Goal: Information Seeking & Learning: Learn about a topic

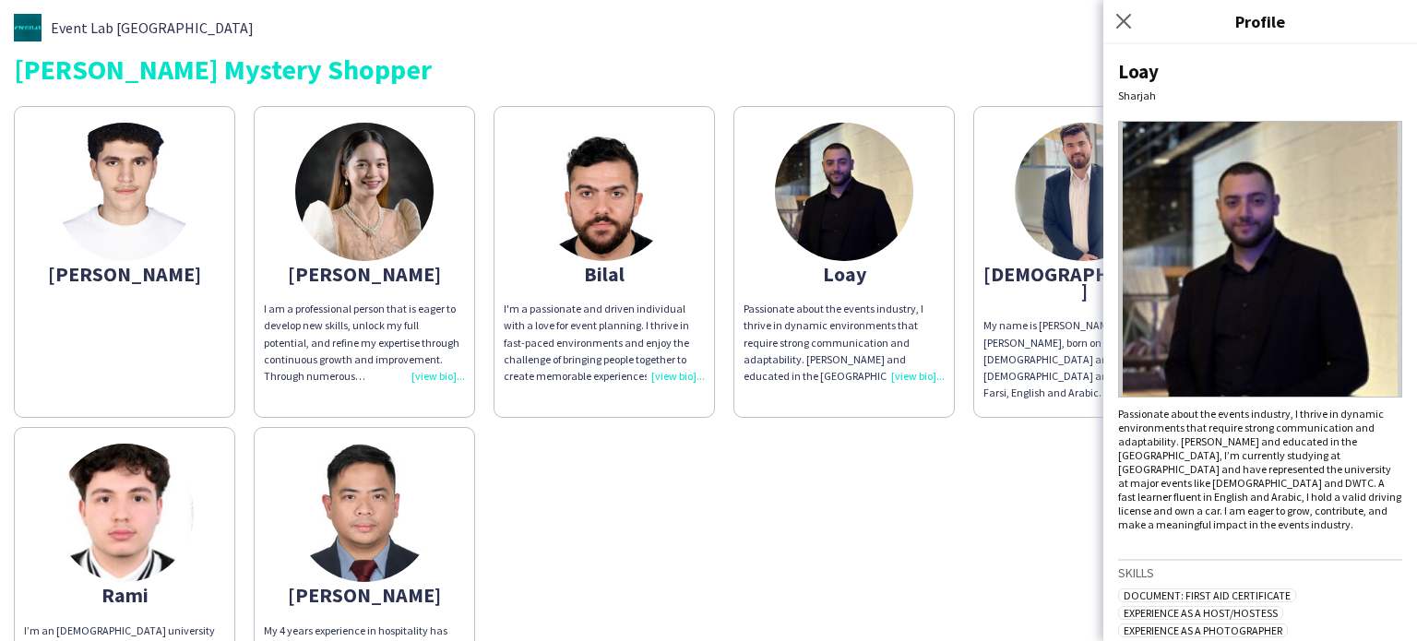
scroll to position [293, 0]
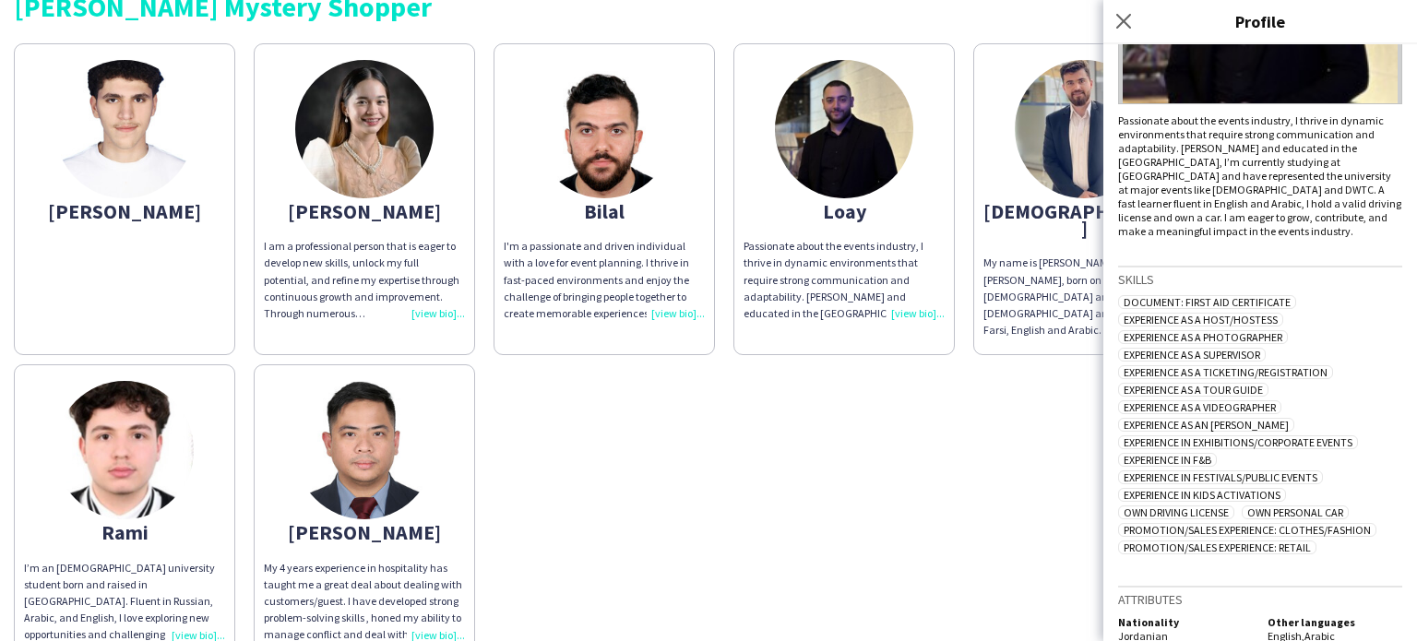
click at [131, 450] on img at bounding box center [124, 450] width 138 height 138
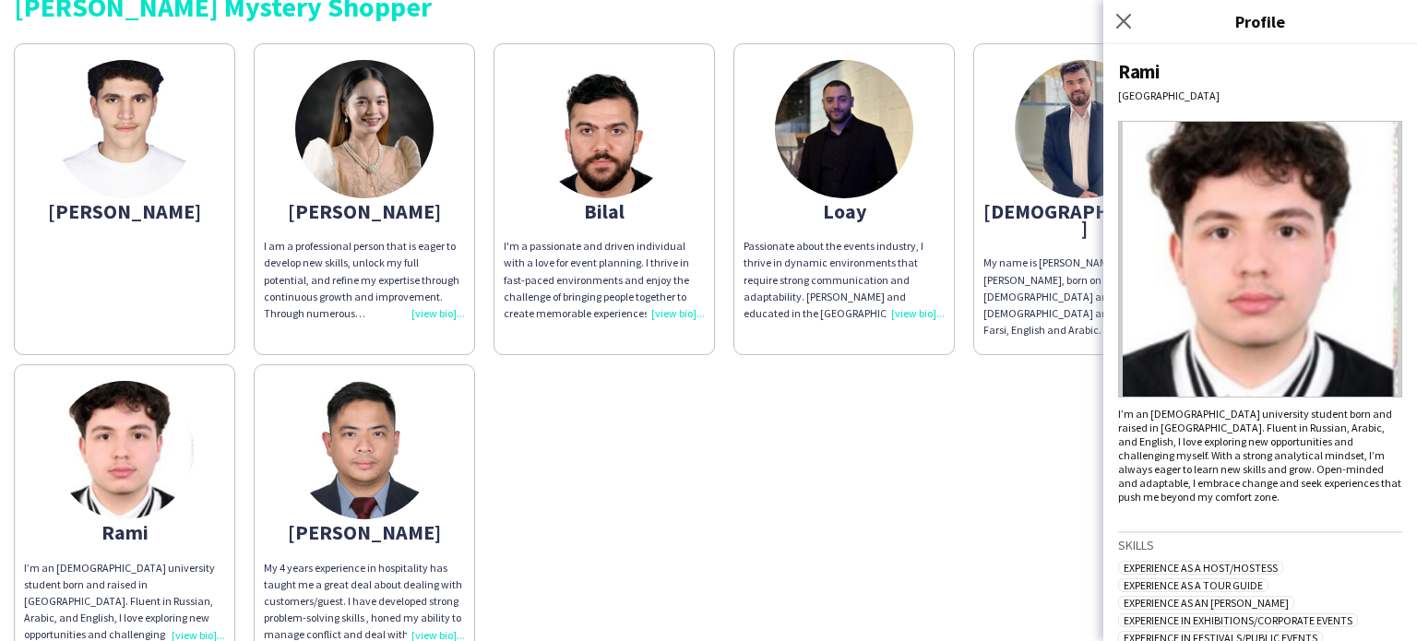
click at [191, 167] on app-share-pages-crew-card "[PERSON_NAME]" at bounding box center [124, 199] width 221 height 312
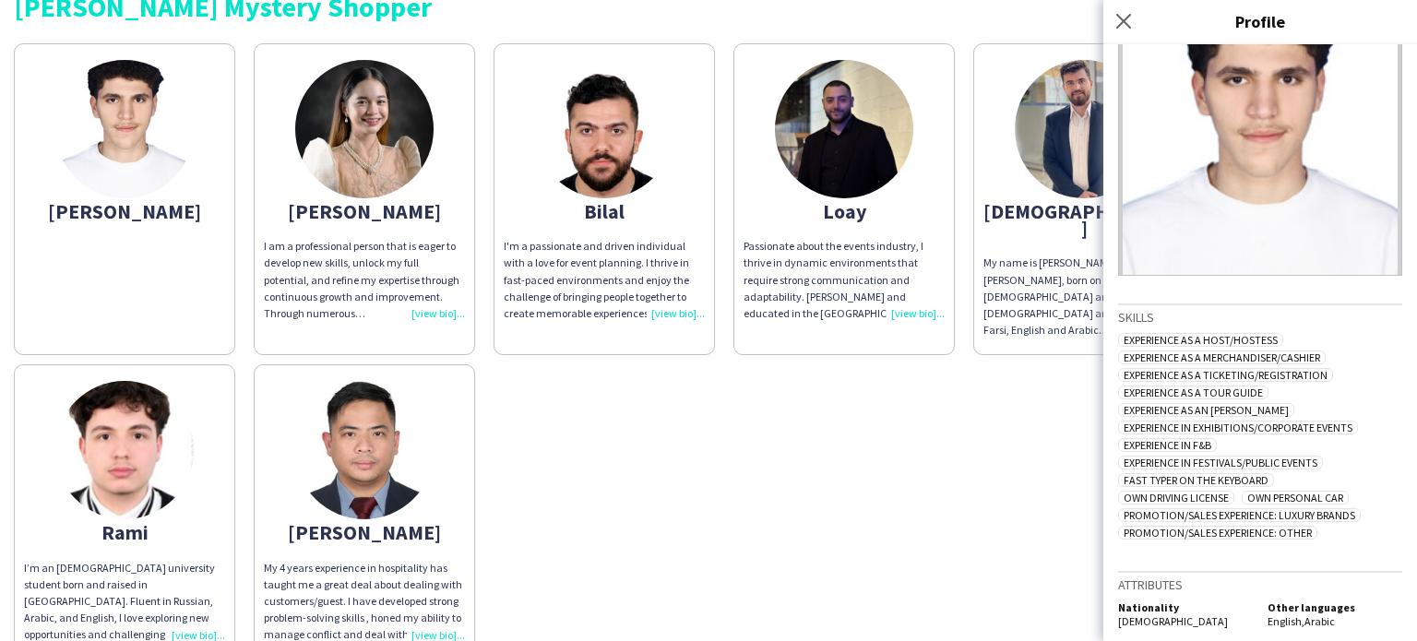
scroll to position [0, 0]
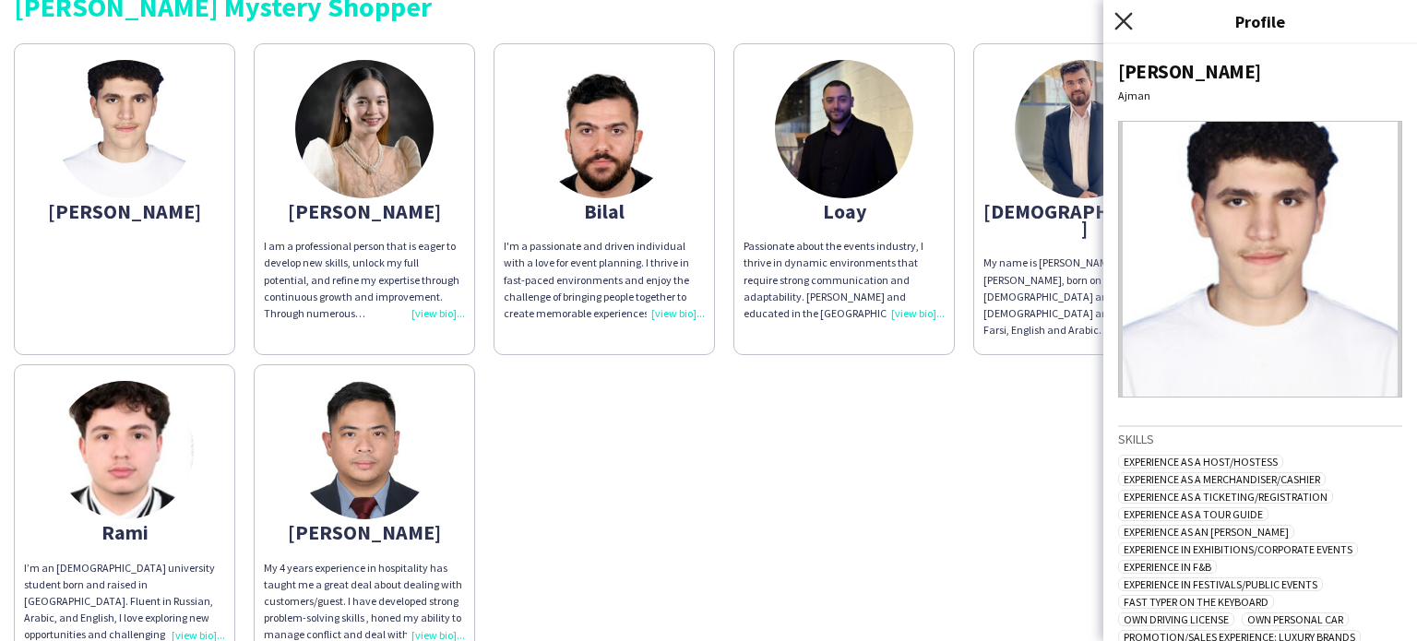
click at [1127, 17] on icon at bounding box center [1123, 21] width 18 height 18
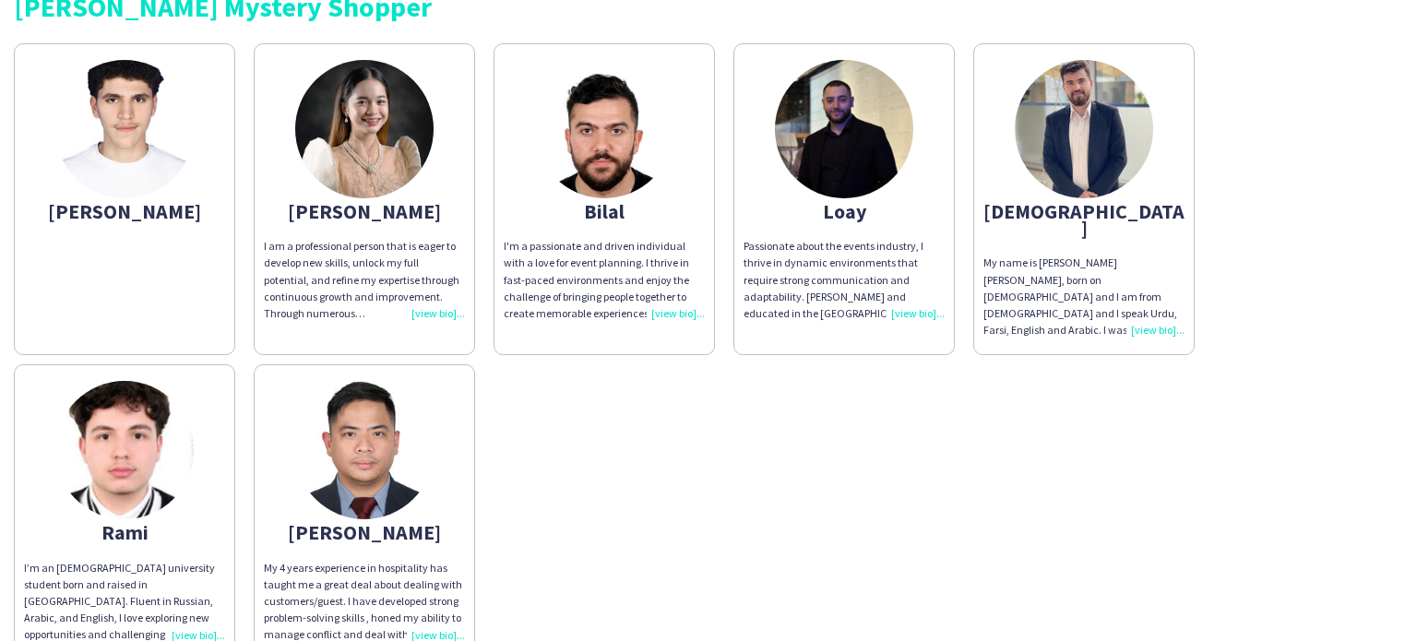
click at [106, 219] on div "[PERSON_NAME]" at bounding box center [124, 211] width 201 height 17
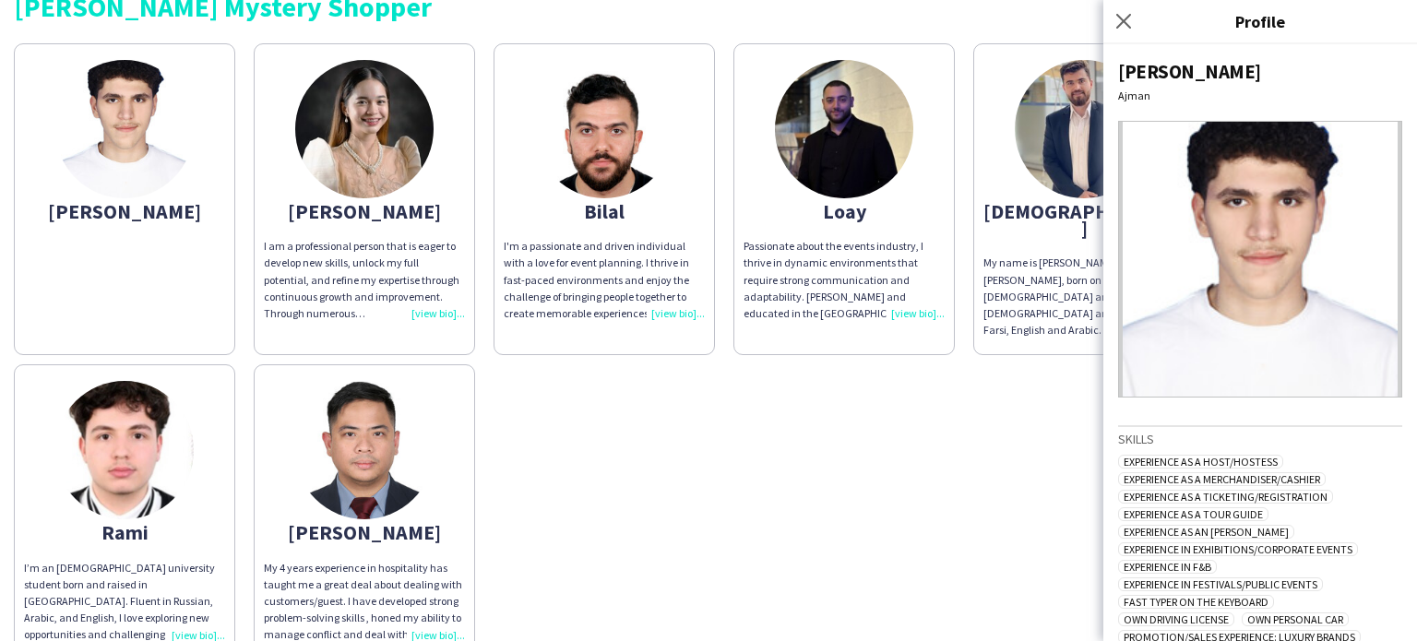
click at [1063, 83] on img at bounding box center [1084, 129] width 138 height 138
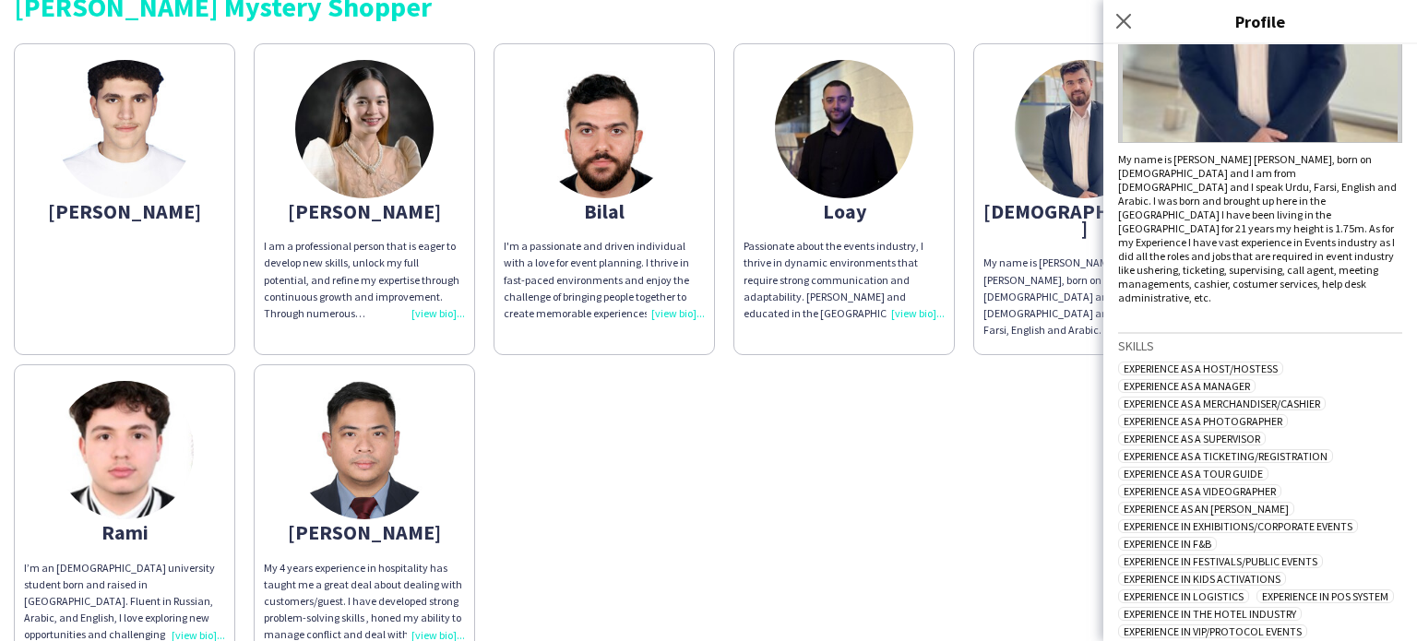
scroll to position [262, 0]
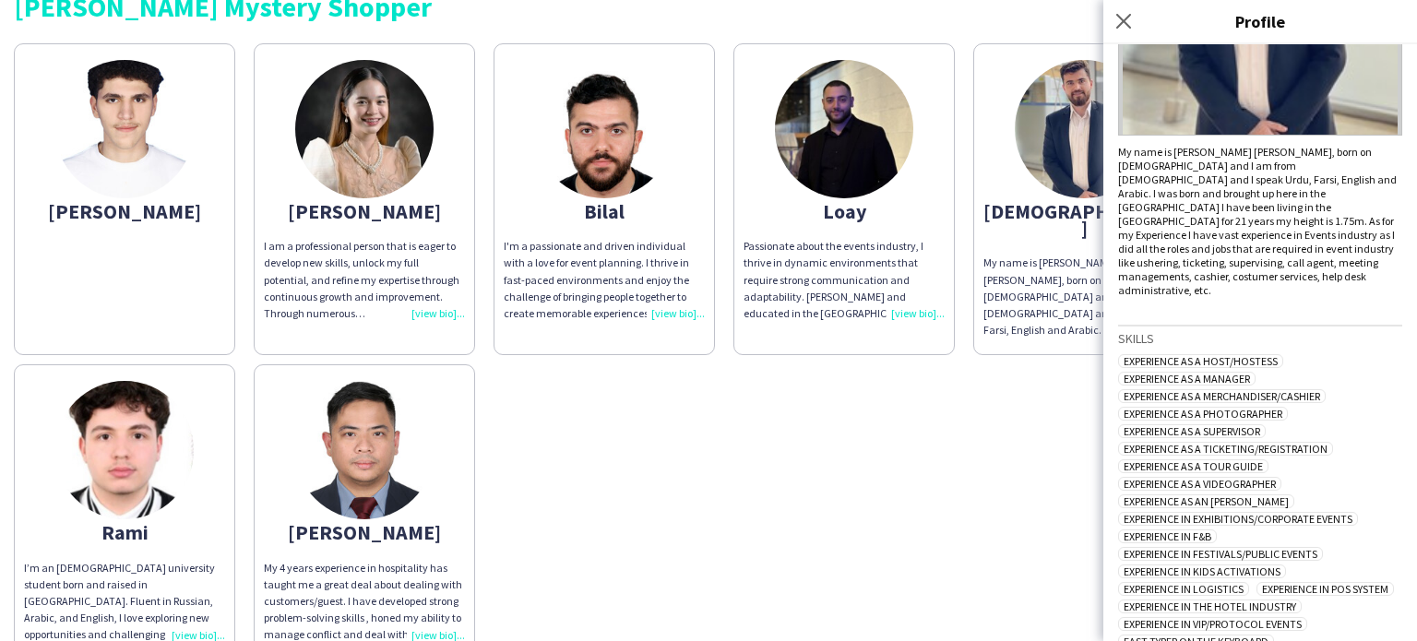
click at [641, 227] on app-share-pages-crew-card "Bilal I'm a passionate and driven individual with a love for event planning. I …" at bounding box center [603, 199] width 221 height 312
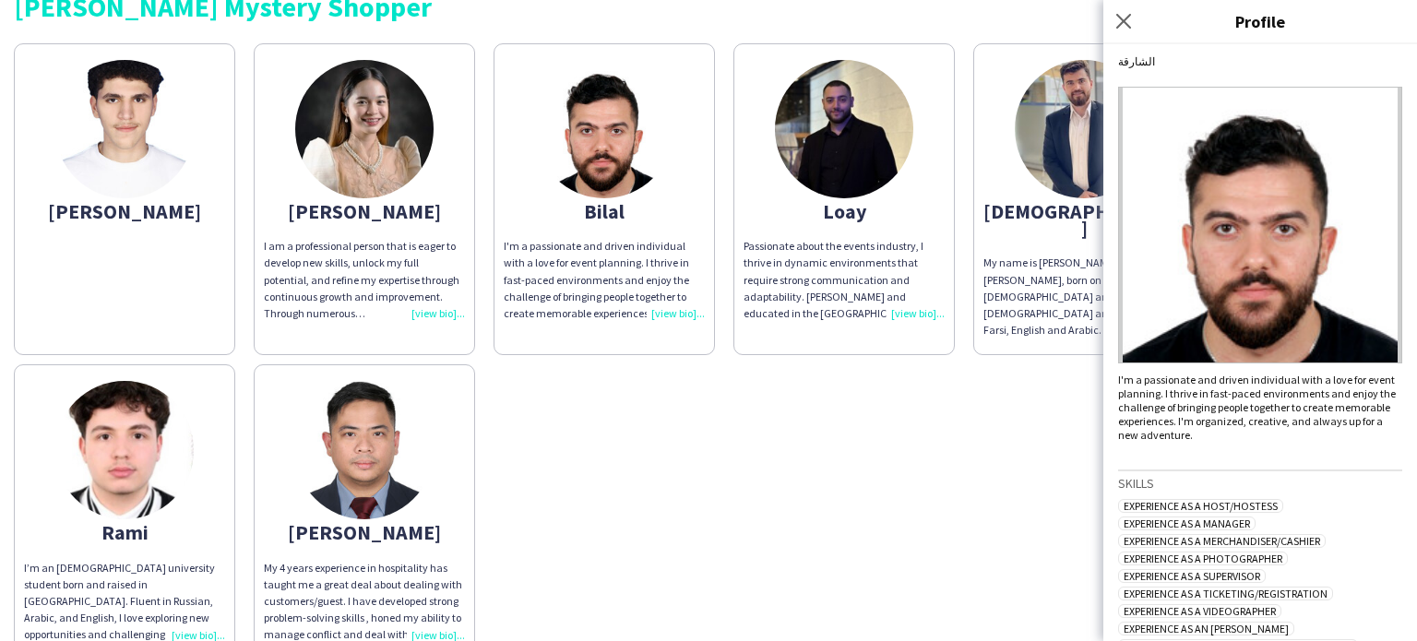
scroll to position [58, 0]
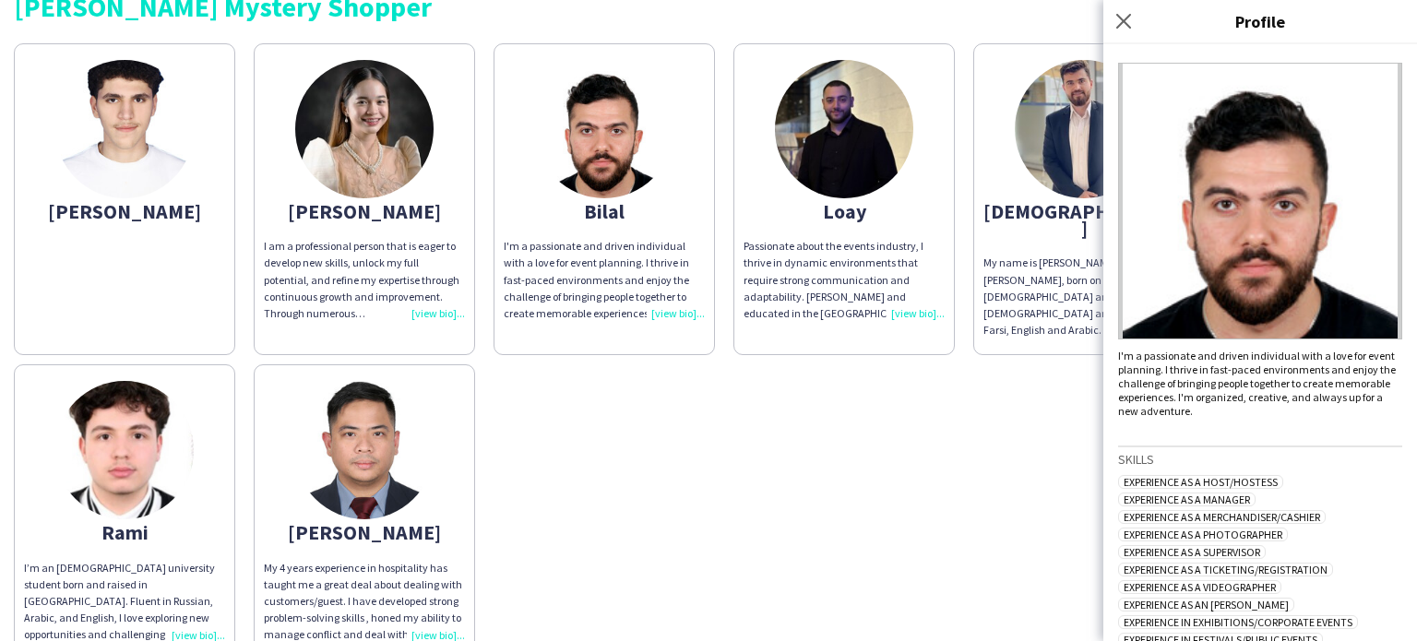
click at [1040, 556] on div "[PERSON_NAME] I am a professional person that is eager to develop new skills, u…" at bounding box center [708, 347] width 1389 height 626
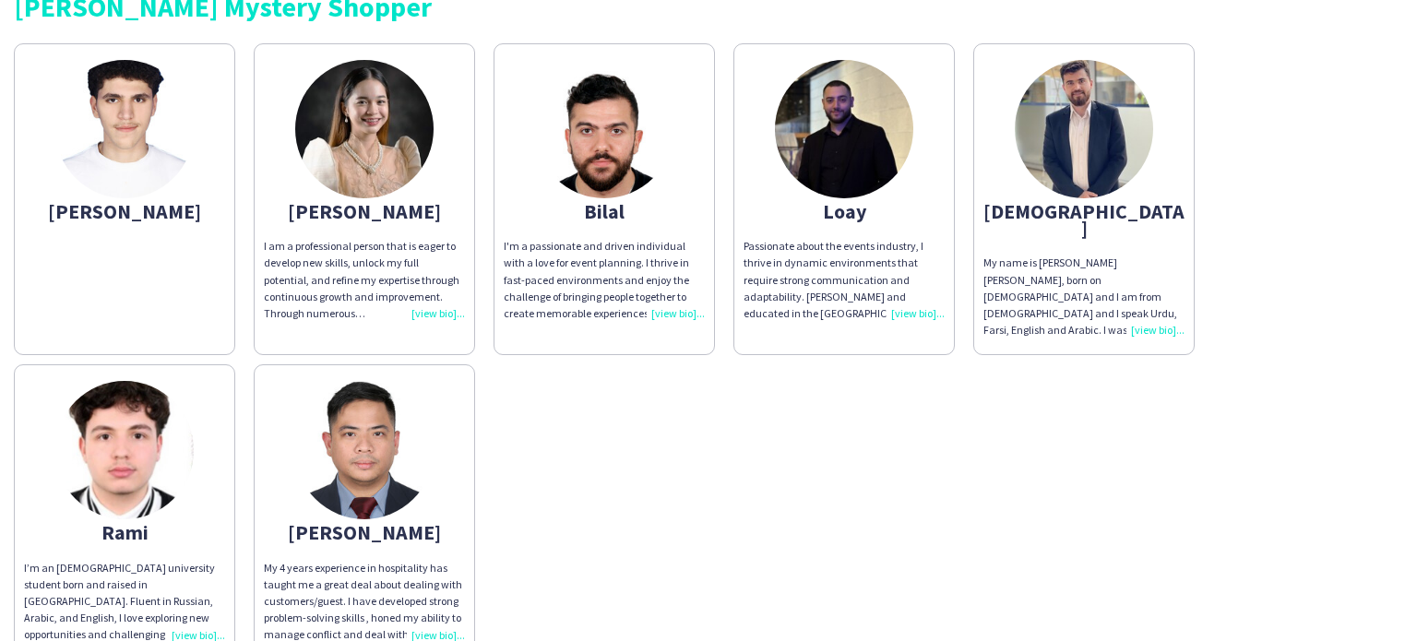
click at [588, 226] on app-share-pages-crew-card "Bilal I'm a passionate and driven individual with a love for event planning. I …" at bounding box center [603, 199] width 221 height 312
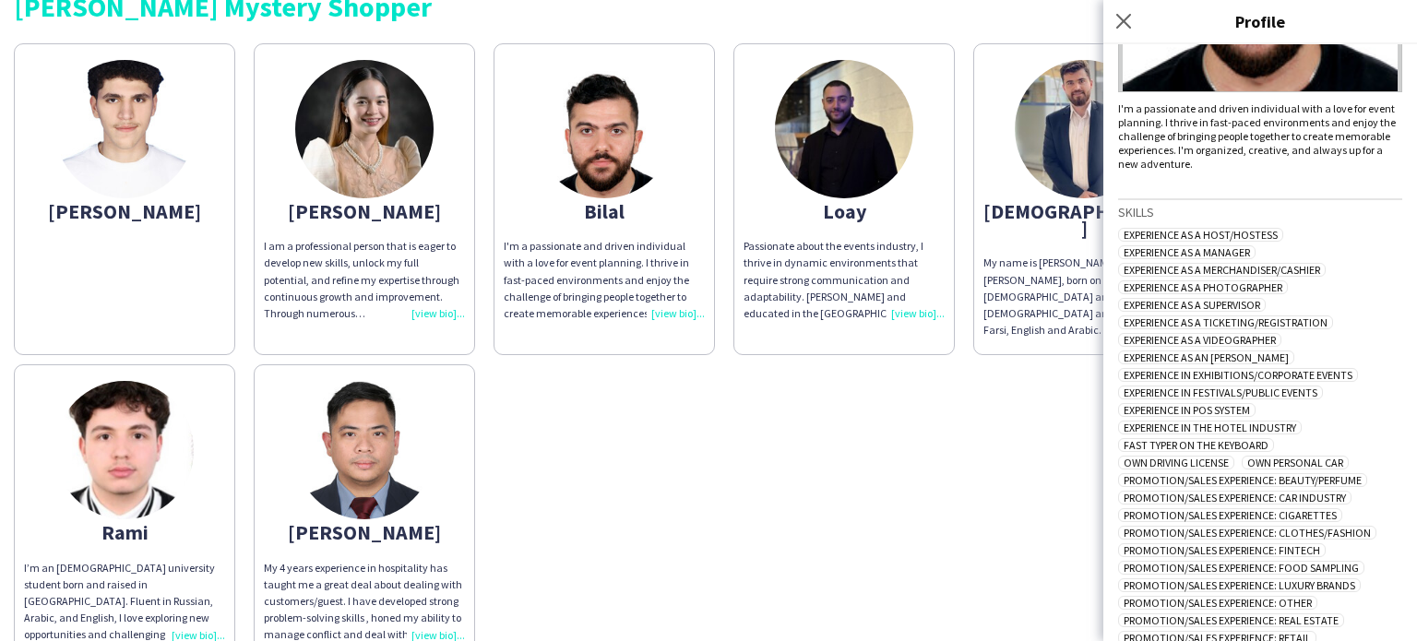
scroll to position [406, 0]
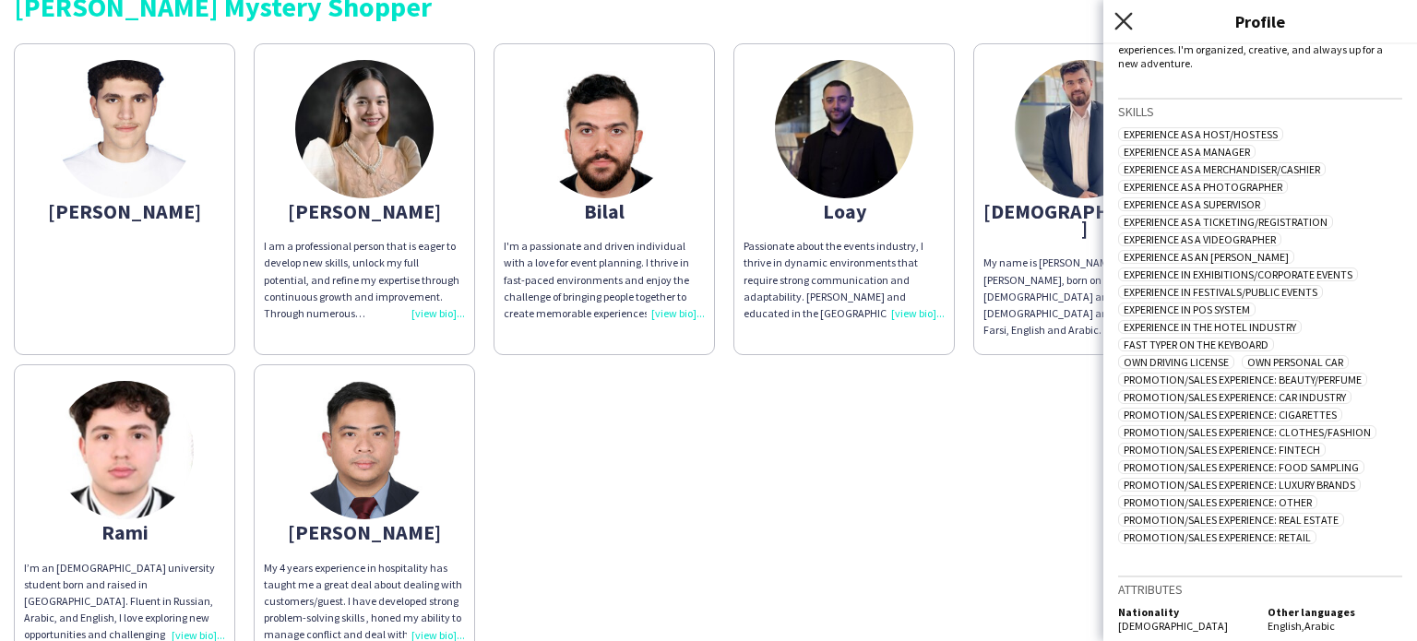
click at [1127, 17] on icon at bounding box center [1123, 21] width 18 height 18
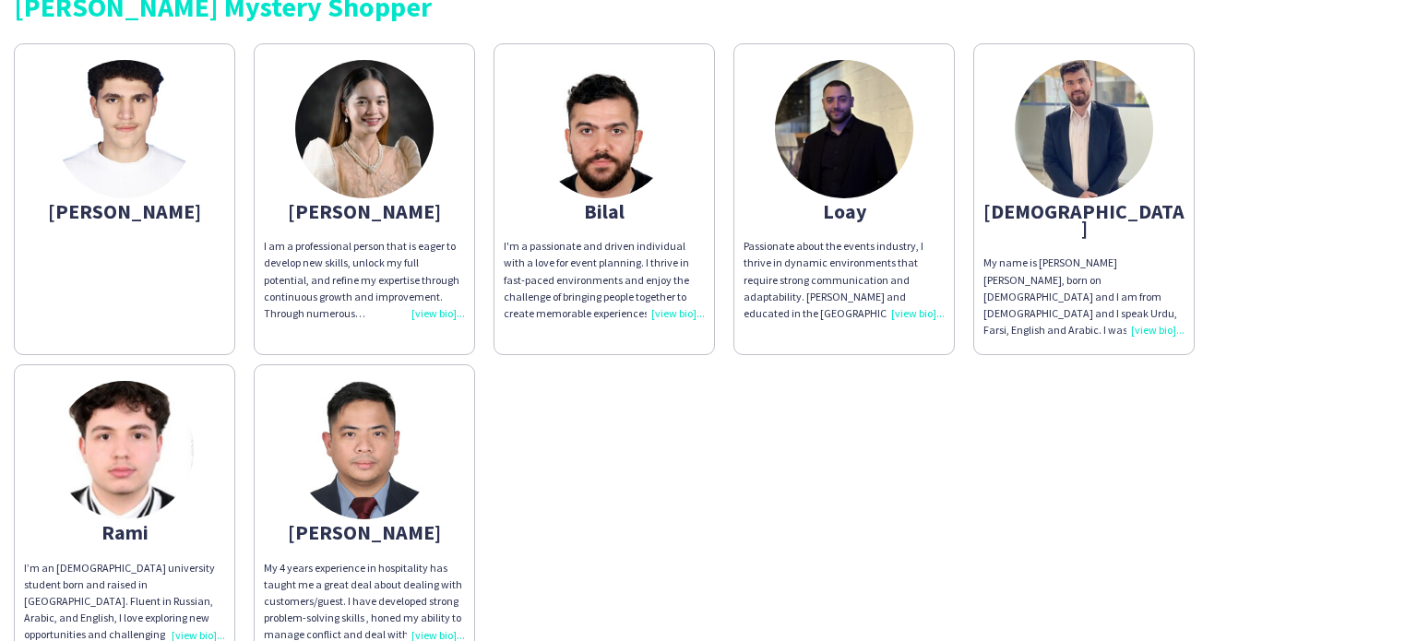
click at [1068, 95] on img at bounding box center [1084, 129] width 138 height 138
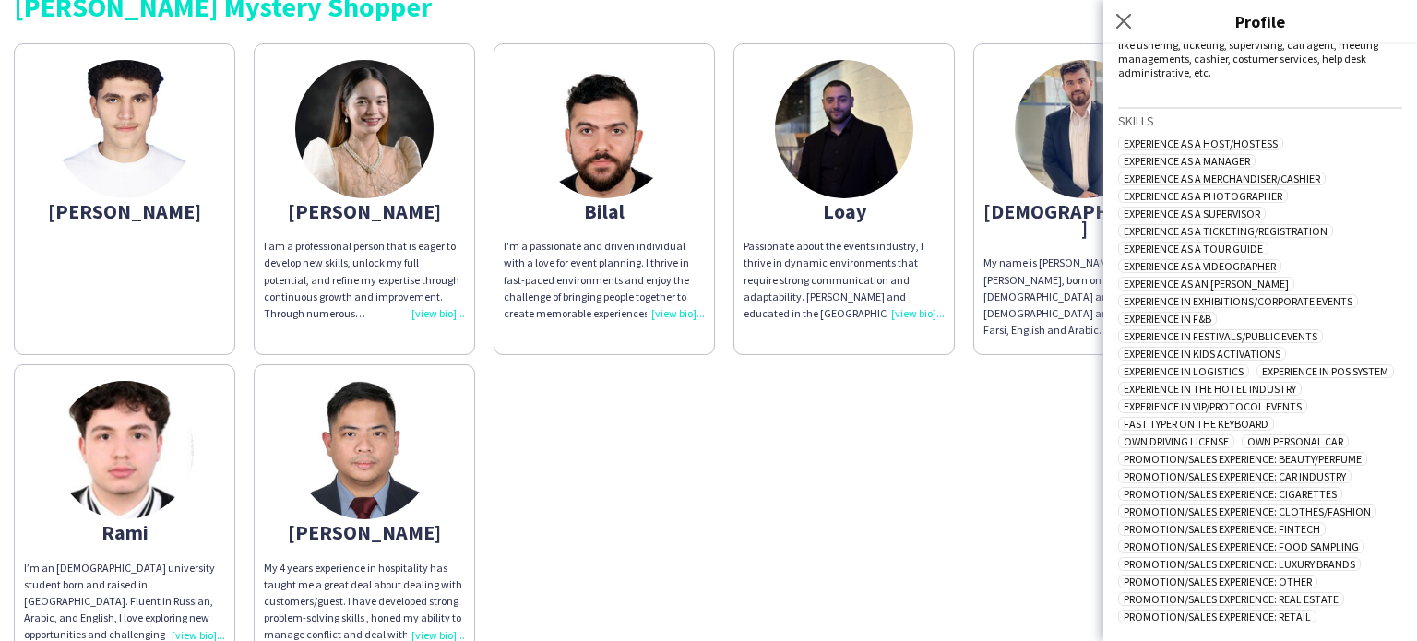
scroll to position [480, 0]
drag, startPoint x: 1253, startPoint y: 347, endPoint x: 1143, endPoint y: 108, distance: 262.9
click at [1143, 137] on div "Experience as a Host/Hostess Experience as a Manager Experience as a Merchandis…" at bounding box center [1260, 382] width 284 height 491
click at [1143, 137] on span "Experience as a Host/Hostess" at bounding box center [1200, 144] width 165 height 14
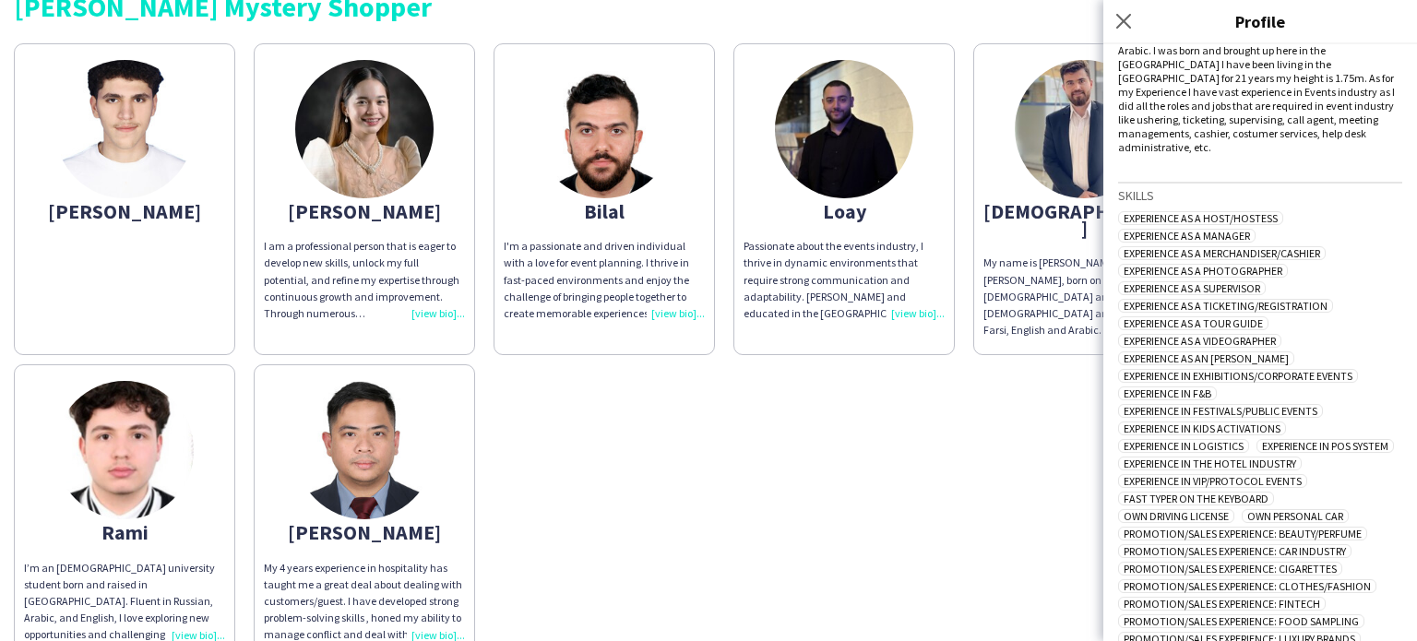
scroll to position [547, 0]
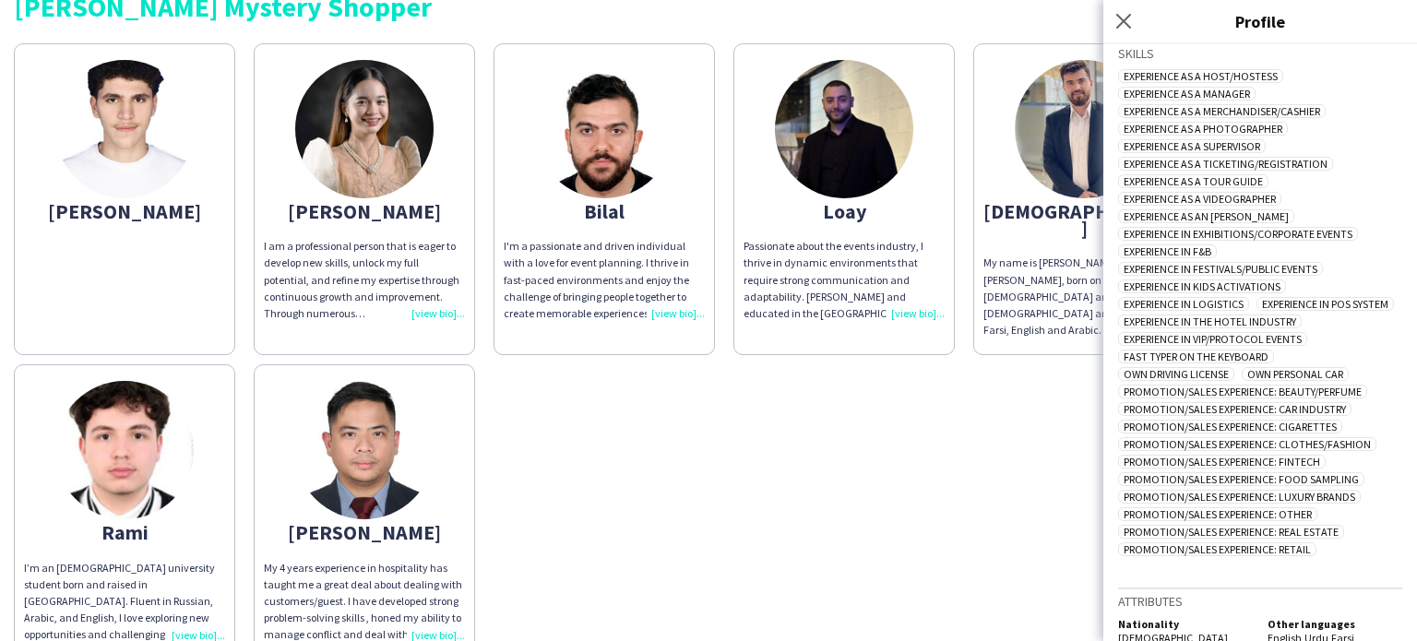
drag, startPoint x: 1355, startPoint y: 630, endPoint x: 1117, endPoint y: 615, distance: 238.4
click at [1117, 615] on div "[PERSON_NAME] My name is [PERSON_NAME] [PERSON_NAME], born on [DEMOGRAPHIC_DATA…" at bounding box center [1260, 342] width 314 height 597
drag, startPoint x: 1231, startPoint y: 591, endPoint x: 1379, endPoint y: 608, distance: 148.5
click at [1379, 608] on div "Attributes Nationality Pakistani Other languages English , Urdu , Farsi" at bounding box center [1260, 618] width 284 height 61
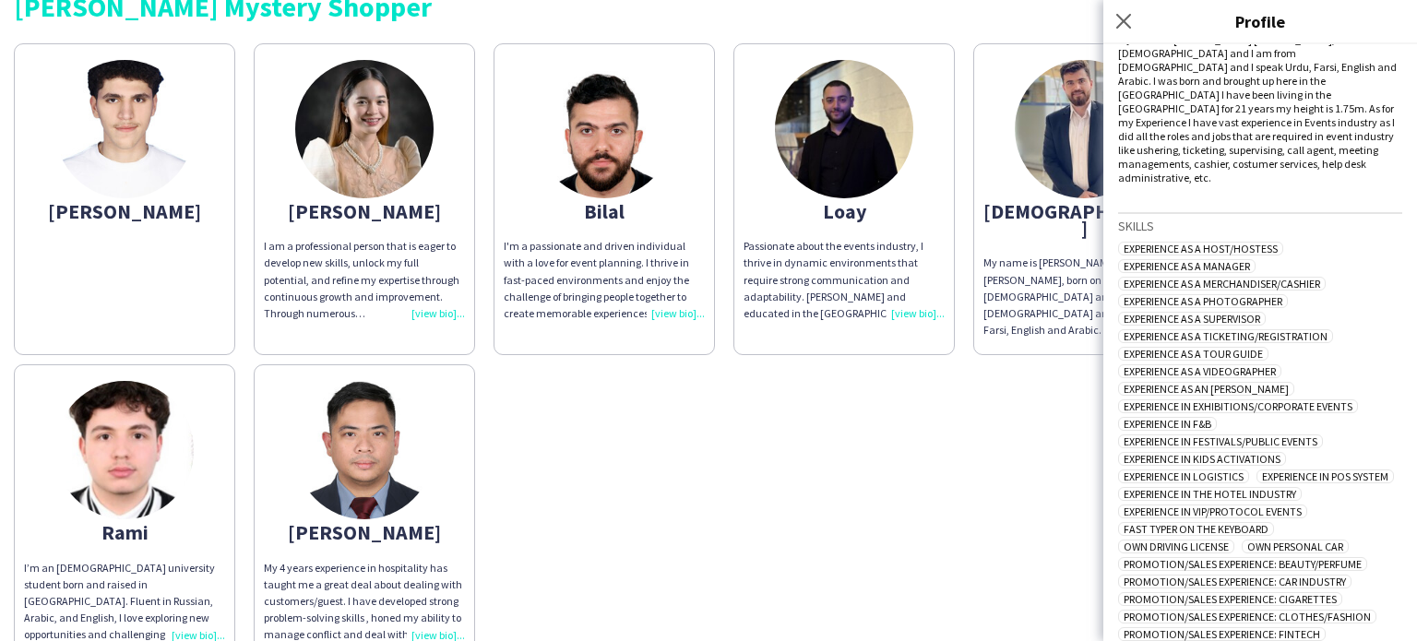
click at [0, 354] on div "Event Lab UAE [PERSON_NAME] Mystery Shopper [PERSON_NAME] I am a professional p…" at bounding box center [708, 305] width 1417 height 737
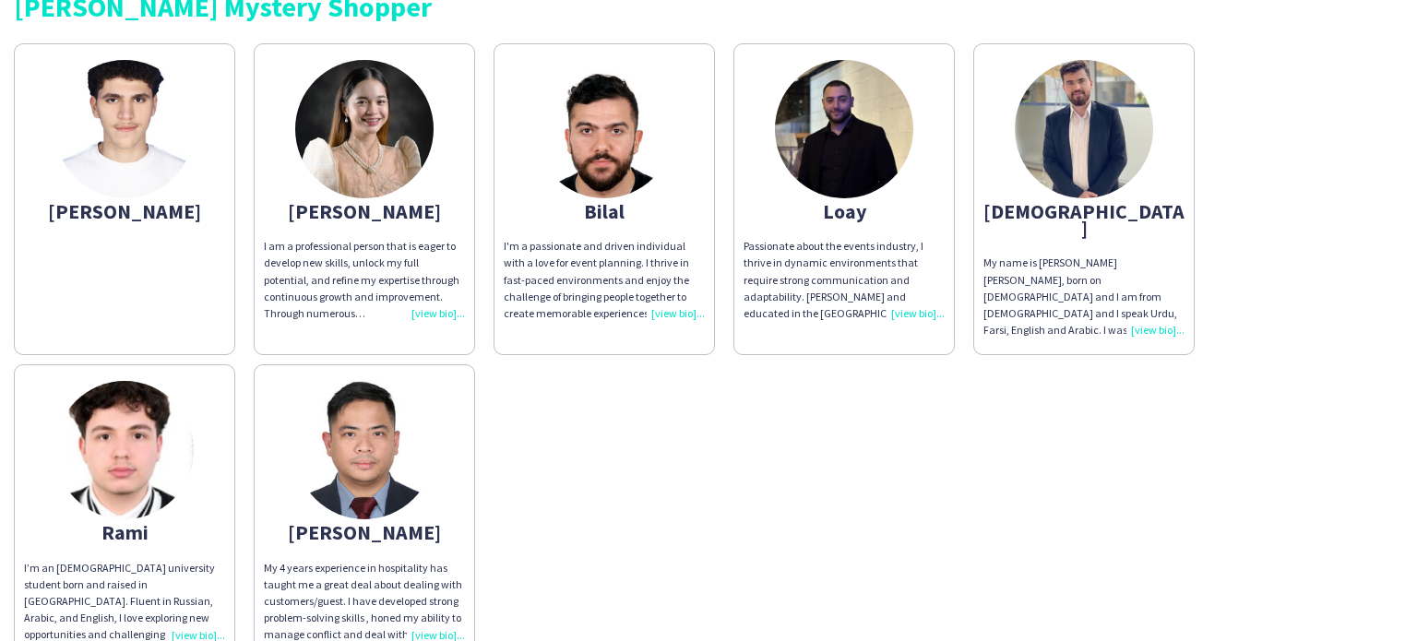
click at [786, 151] on img at bounding box center [844, 129] width 138 height 138
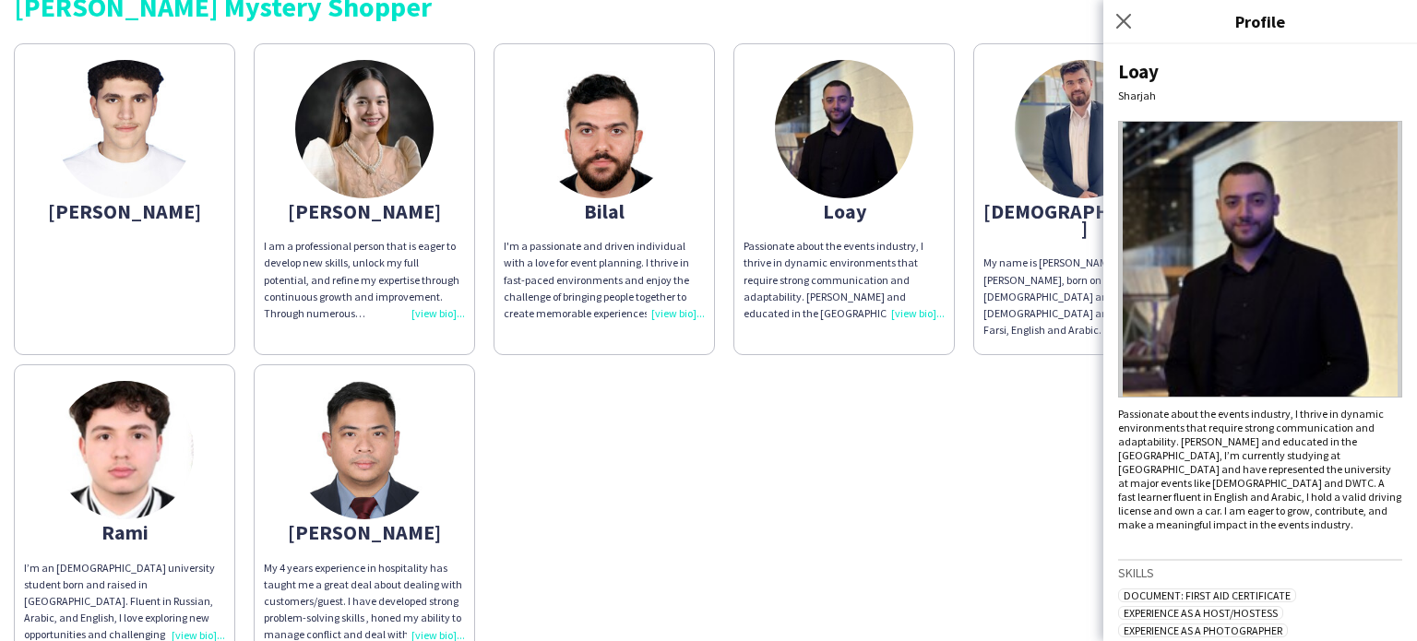
scroll to position [293, 0]
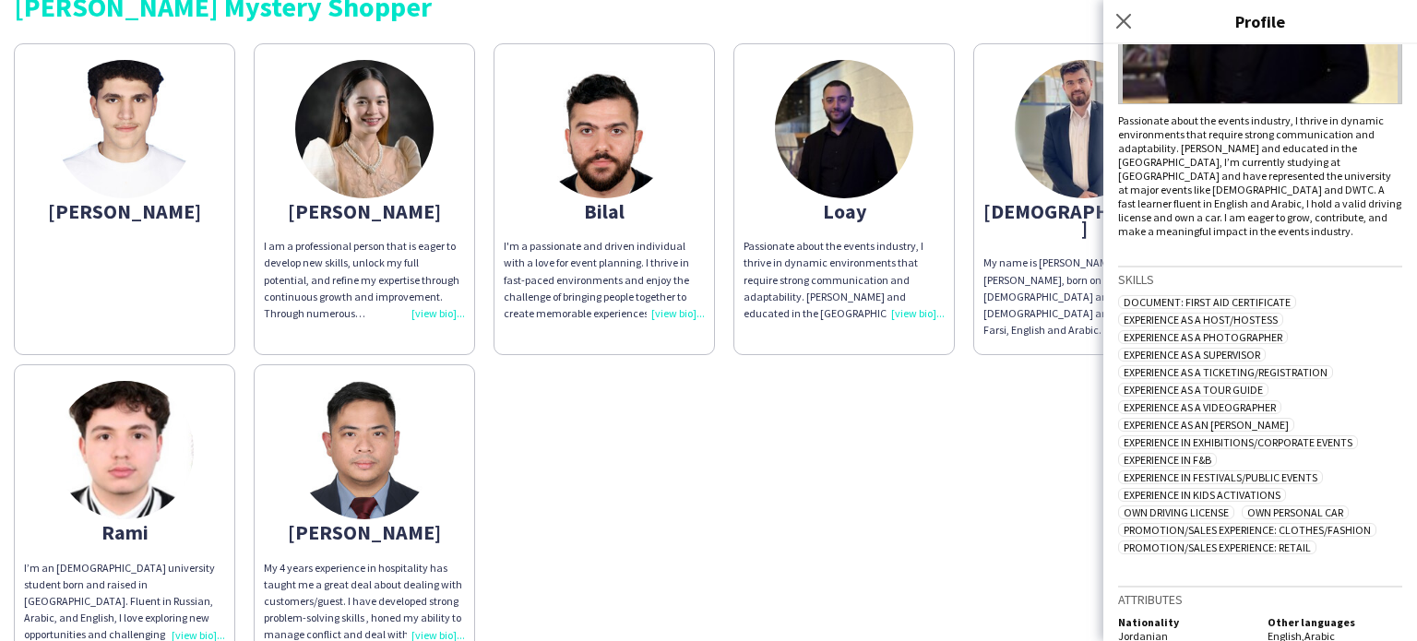
click at [1063, 566] on div "[PERSON_NAME] I am a professional person that is eager to develop new skills, u…" at bounding box center [708, 347] width 1389 height 626
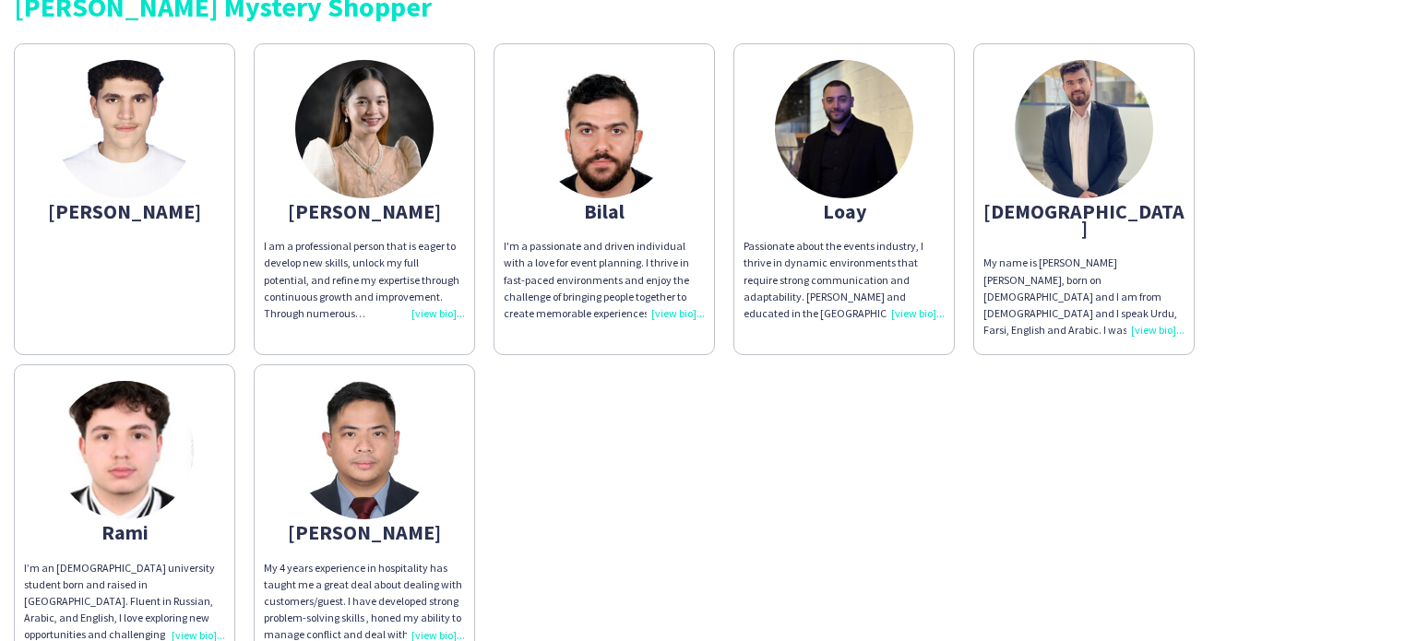
click at [820, 112] on img at bounding box center [844, 129] width 138 height 138
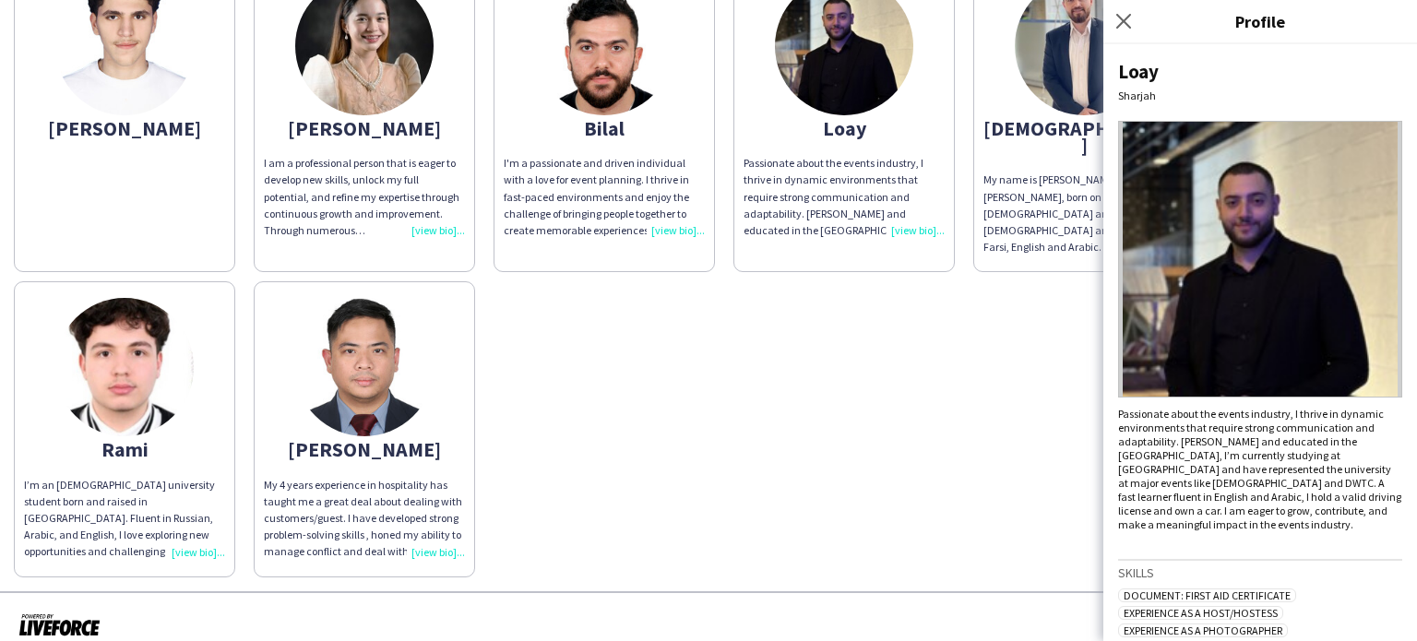
scroll to position [0, 0]
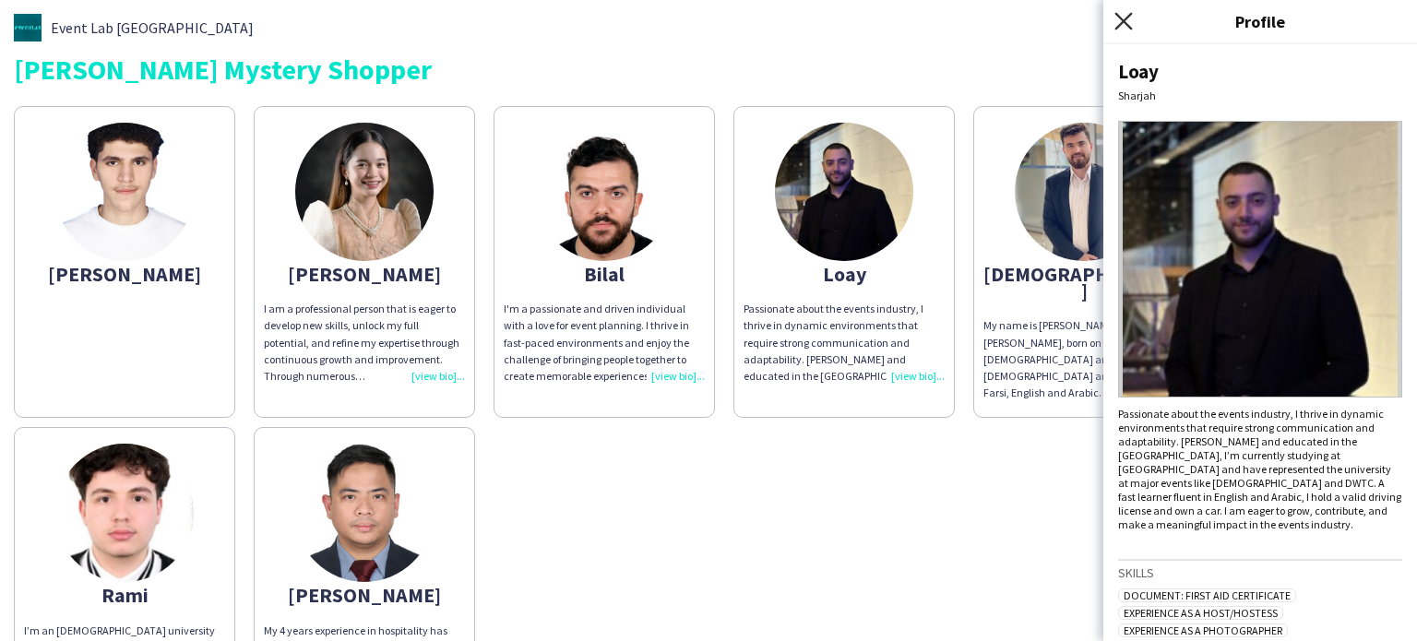
click at [1123, 14] on icon "Close pop-in" at bounding box center [1123, 21] width 18 height 18
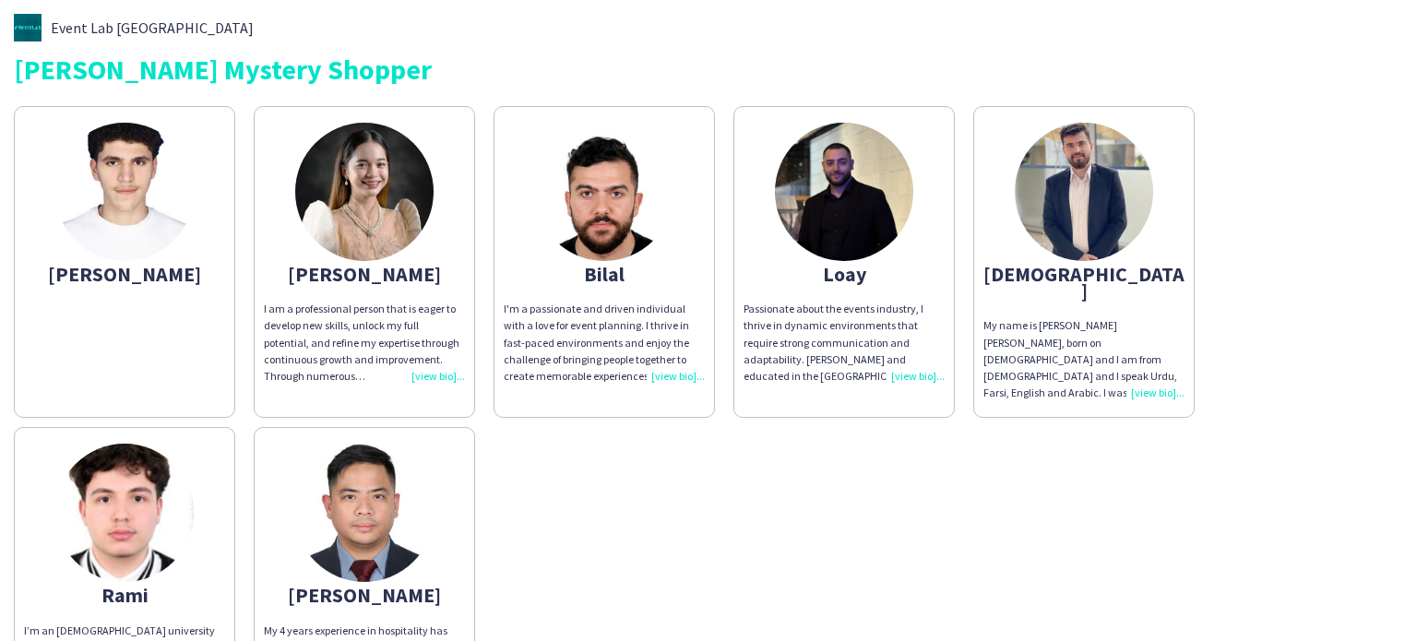
click at [128, 233] on img at bounding box center [124, 192] width 138 height 138
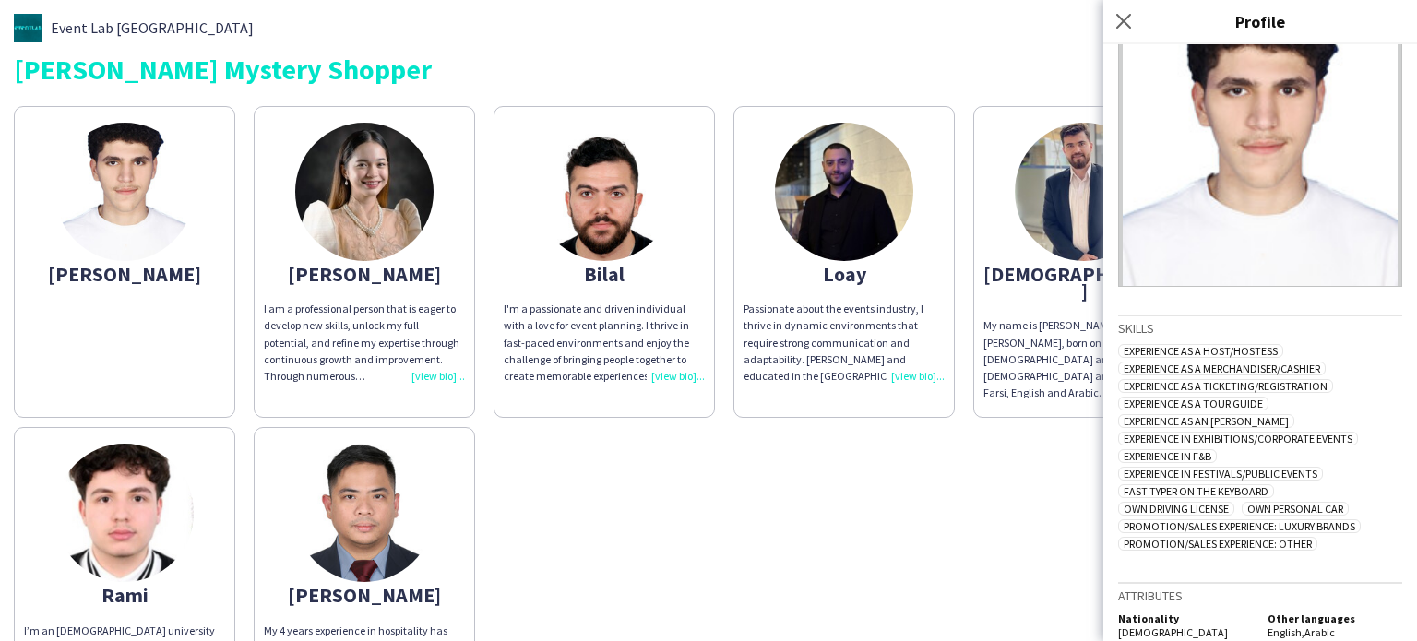
scroll to position [122, 0]
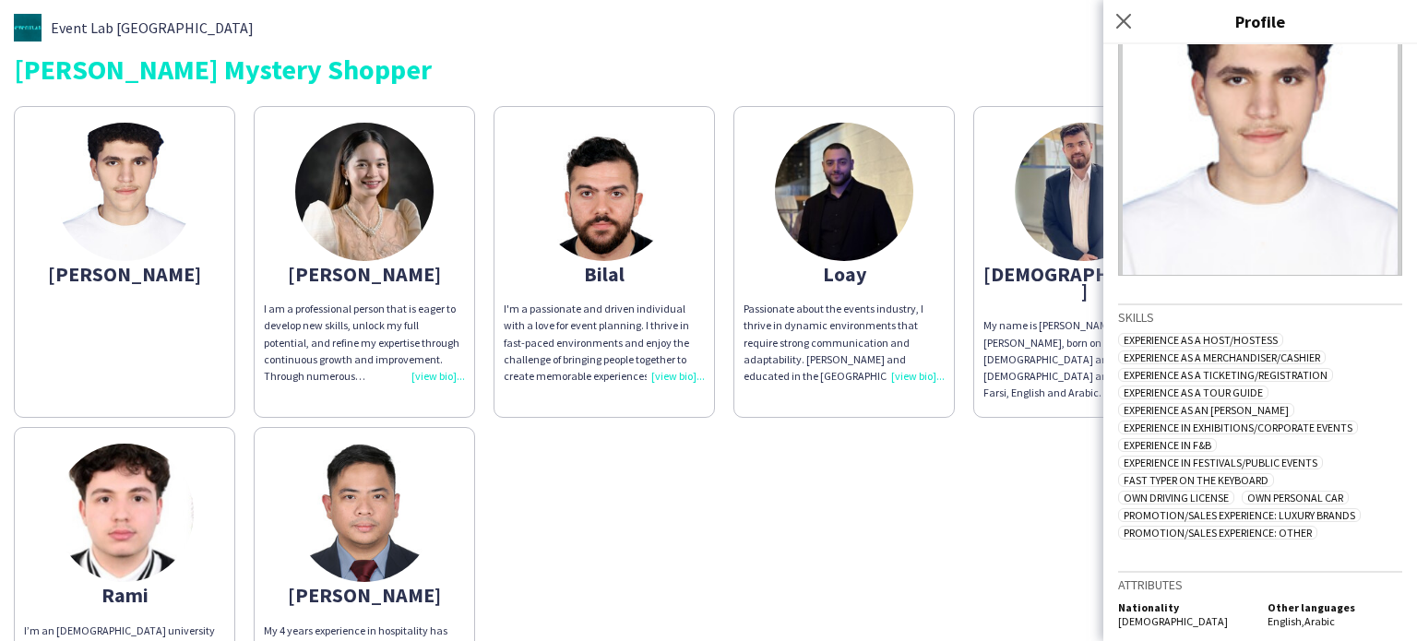
click at [1067, 440] on div "[PERSON_NAME] I am a professional person that is eager to develop new skills, u…" at bounding box center [708, 410] width 1389 height 626
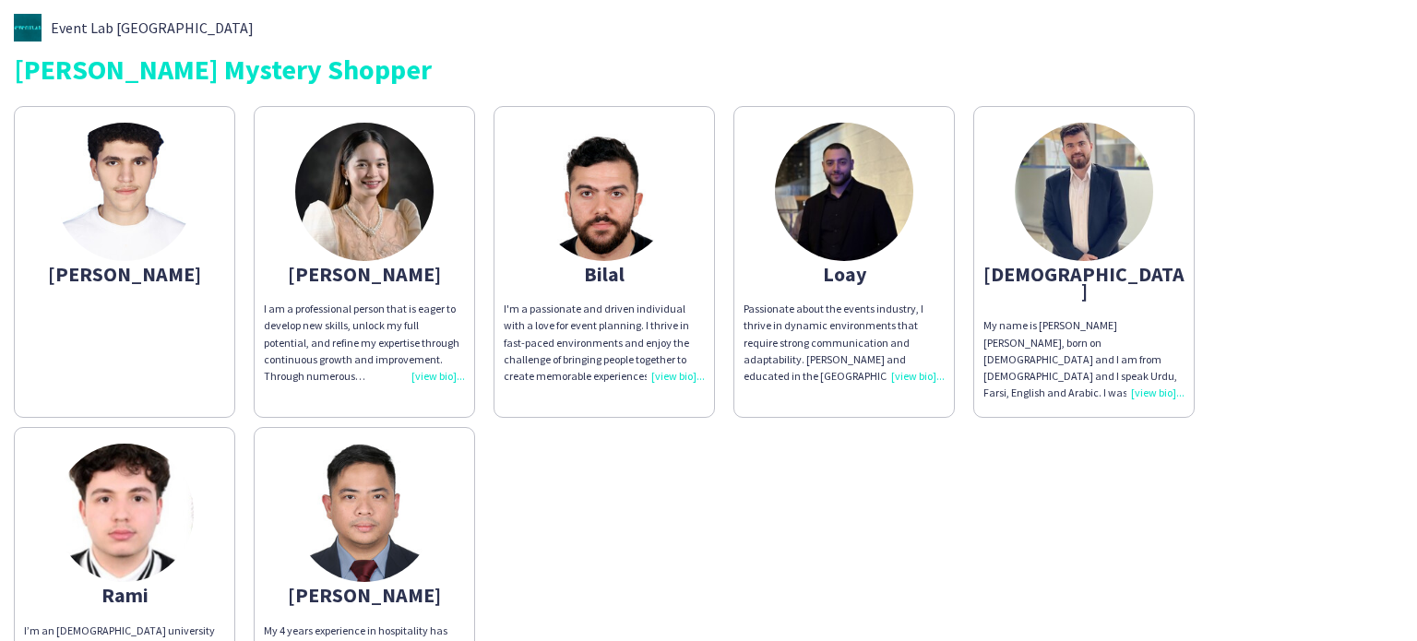
click at [1081, 236] on img at bounding box center [1084, 192] width 138 height 138
